Goal: Task Accomplishment & Management: Use online tool/utility

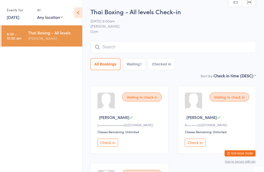
scroll to position [5, 0]
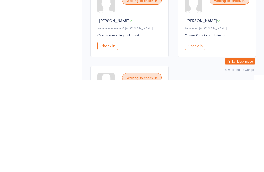
click at [64, 57] on ul "9:00 - 10:00 am Thai Boxing - All levels [PERSON_NAME]" at bounding box center [41, 98] width 82 height 146
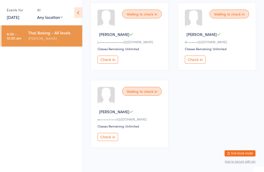
click at [110, 138] on button "Check in" at bounding box center [108, 137] width 21 height 8
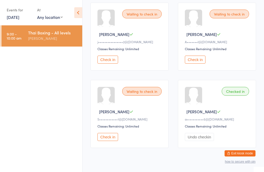
click at [112, 141] on button "Check in" at bounding box center [108, 137] width 21 height 8
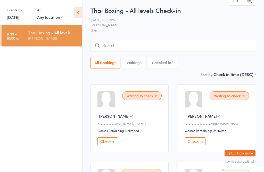
scroll to position [0, 0]
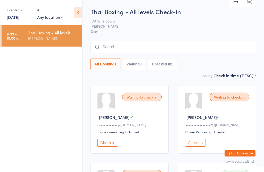
click at [132, 42] on input "search" at bounding box center [174, 47] width 166 height 12
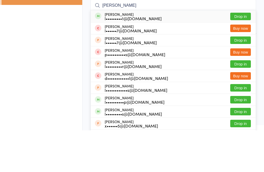
type input "[PERSON_NAME]"
click at [244, 54] on button "Drop in" at bounding box center [241, 57] width 21 height 7
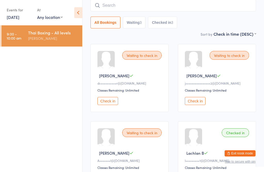
click at [140, 9] on input "search" at bounding box center [174, 5] width 166 height 12
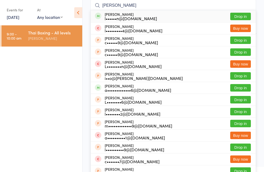
type input "[PERSON_NAME]"
click at [244, 12] on div "[PERSON_NAME] l••••••n@[DOMAIN_NAME] Drop in" at bounding box center [173, 16] width 165 height 12
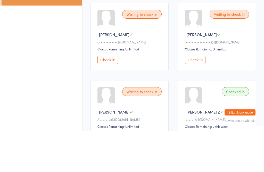
click at [106, 97] on button "Check in" at bounding box center [108, 101] width 21 height 8
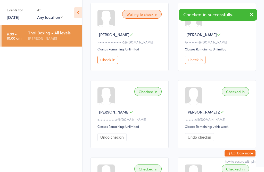
click at [109, 61] on button "Check in" at bounding box center [108, 60] width 21 height 8
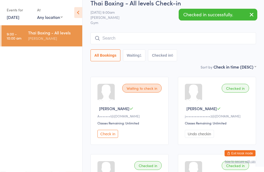
scroll to position [0, 0]
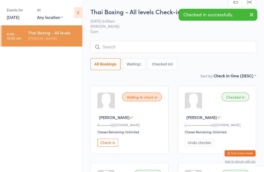
click at [196, 49] on input "search" at bounding box center [174, 47] width 166 height 12
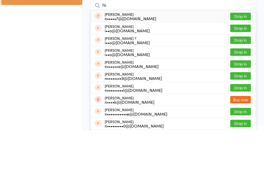
type input "N"
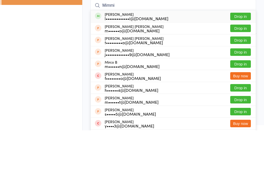
type input "Mimmi"
click at [242, 54] on button "Drop in" at bounding box center [241, 57] width 21 height 7
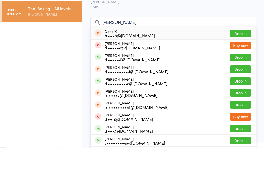
type input "[PERSON_NAME]"
click at [240, 78] on button "Drop in" at bounding box center [241, 81] width 21 height 7
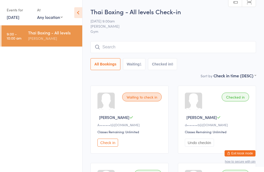
click at [204, 42] on input "search" at bounding box center [174, 47] width 166 height 12
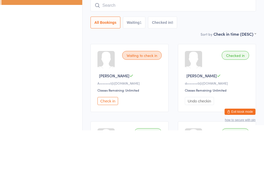
type input "H"
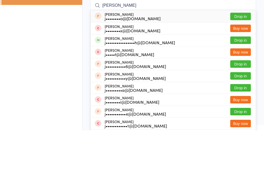
type input "[PERSON_NAME]"
click at [243, 78] on button "Drop in" at bounding box center [241, 81] width 21 height 7
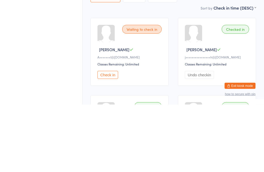
scroll to position [67, 0]
